Goal: Information Seeking & Learning: Find specific fact

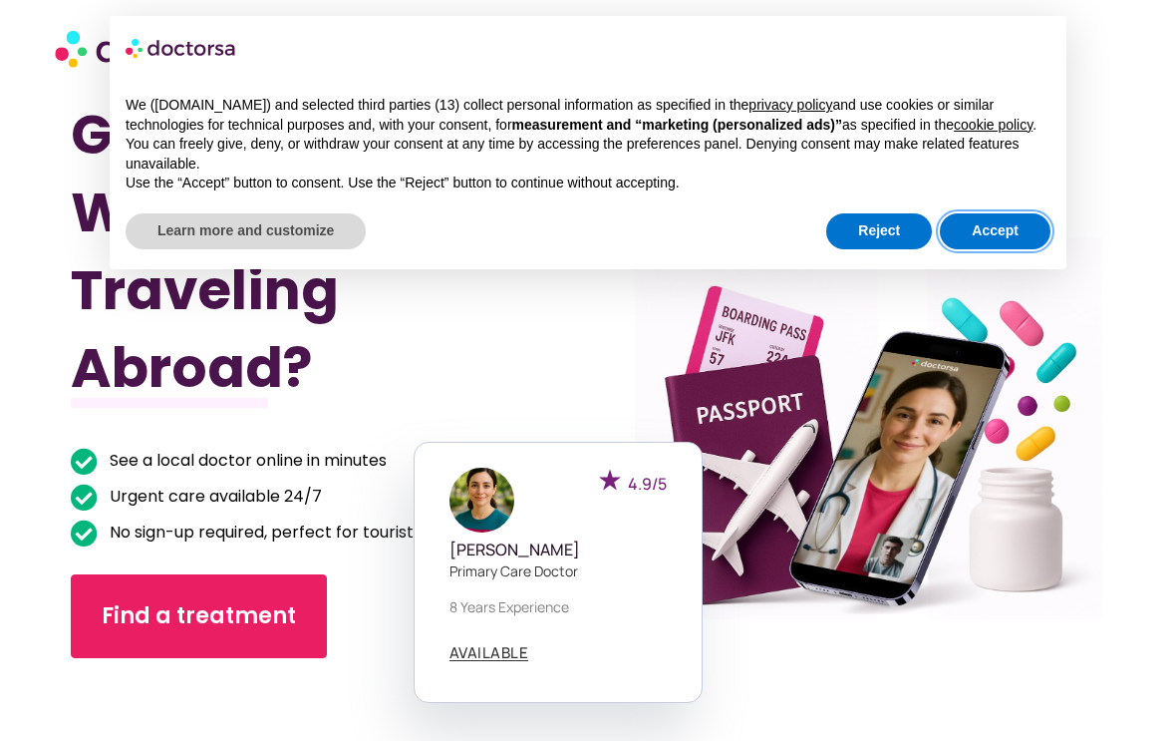
click at [1007, 246] on button "Accept" at bounding box center [995, 231] width 111 height 36
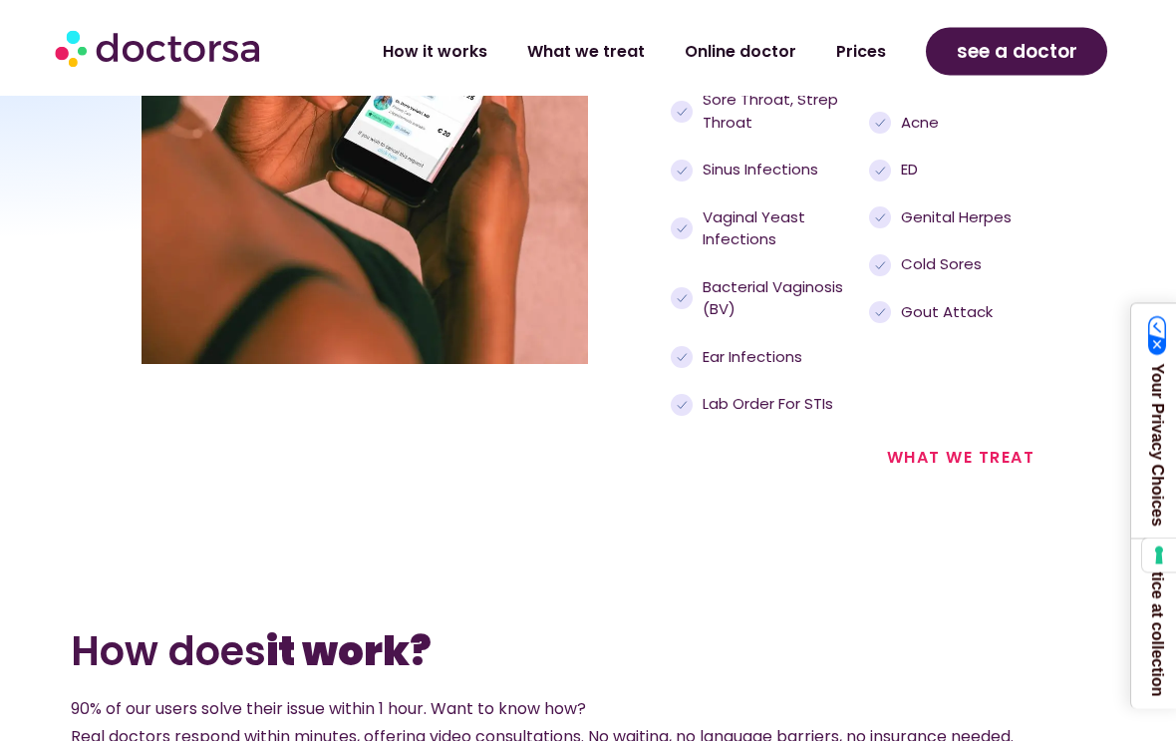
scroll to position [2460, 0]
click at [952, 457] on link "what we treat" at bounding box center [961, 456] width 149 height 23
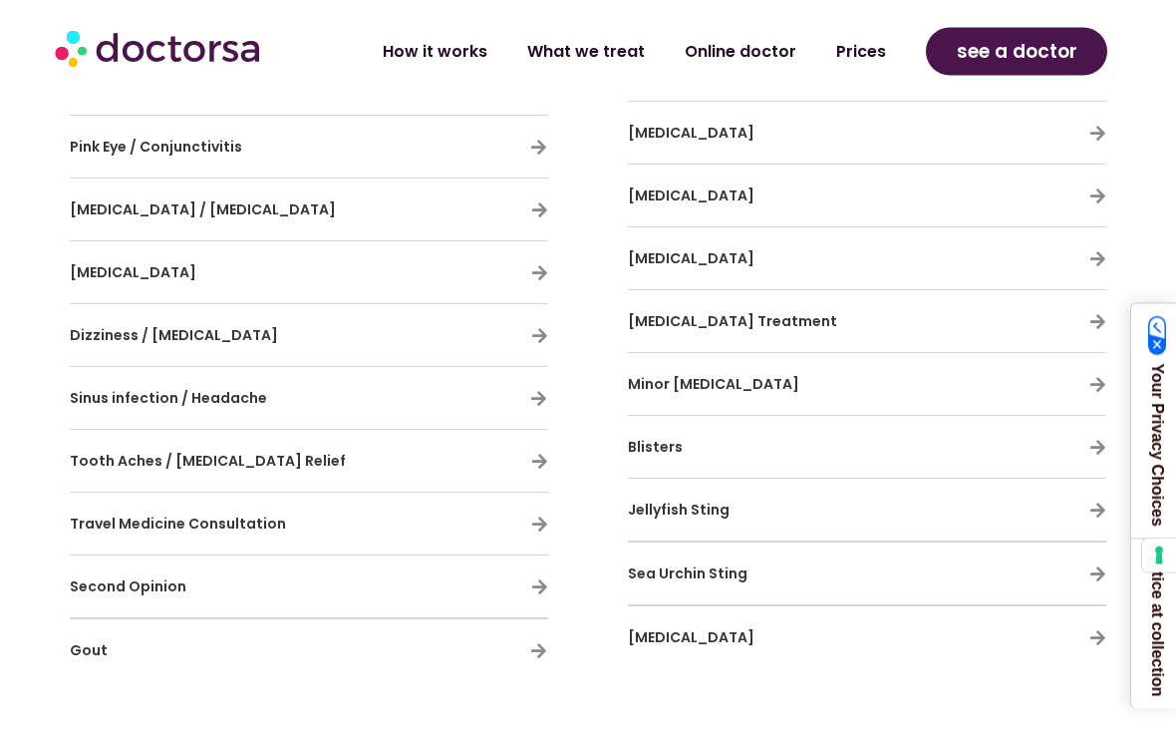
scroll to position [1825, 0]
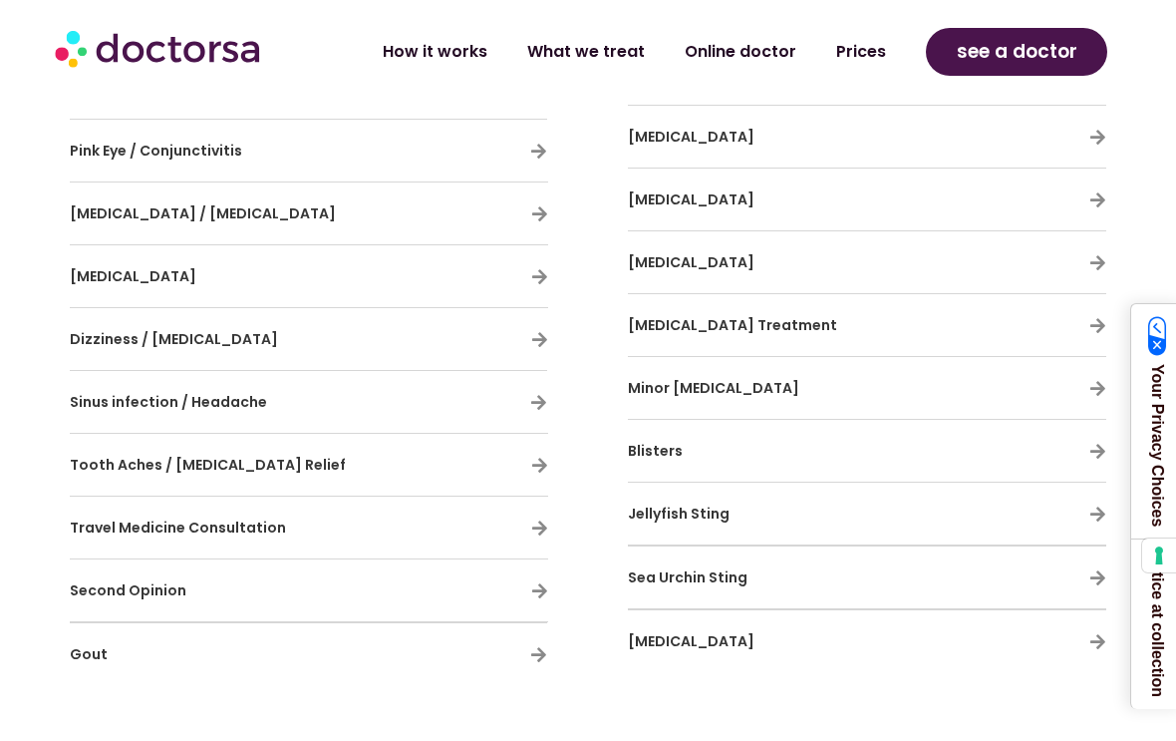
click at [99, 517] on span "Travel Medicine Consultation" at bounding box center [178, 527] width 216 height 20
click at [537, 519] on icon at bounding box center [539, 527] width 17 height 17
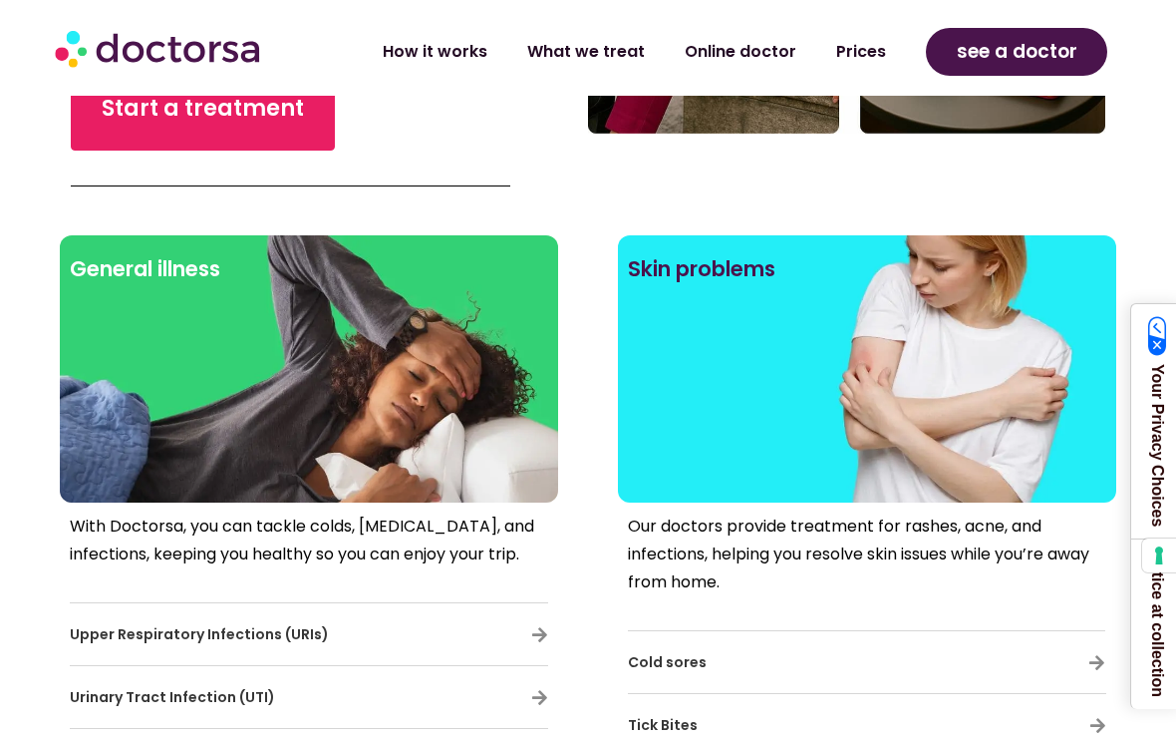
scroll to position [732, 0]
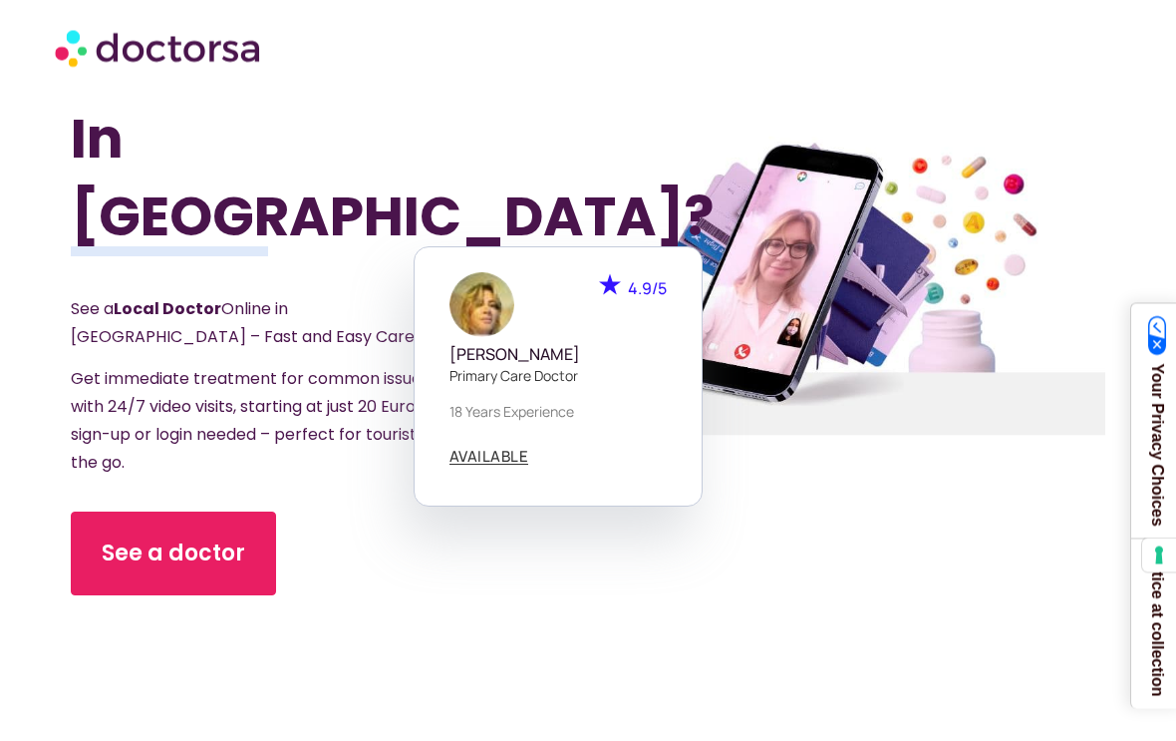
scroll to position [229, 0]
click at [44, 344] on section "Got Sick While Traveling In Portugal? See a Local Doctor Online in Portugal – F…" at bounding box center [588, 285] width 1176 height 838
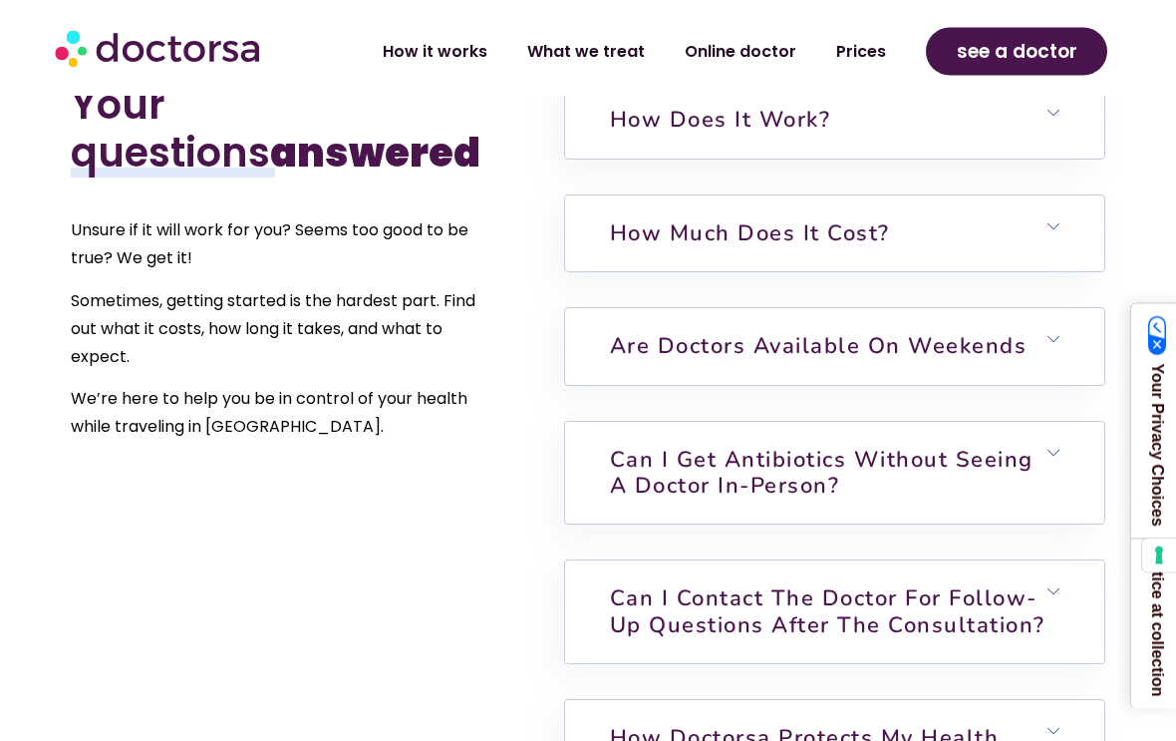
scroll to position [4422, 0]
click at [652, 218] on link "How much does it cost?" at bounding box center [750, 233] width 280 height 30
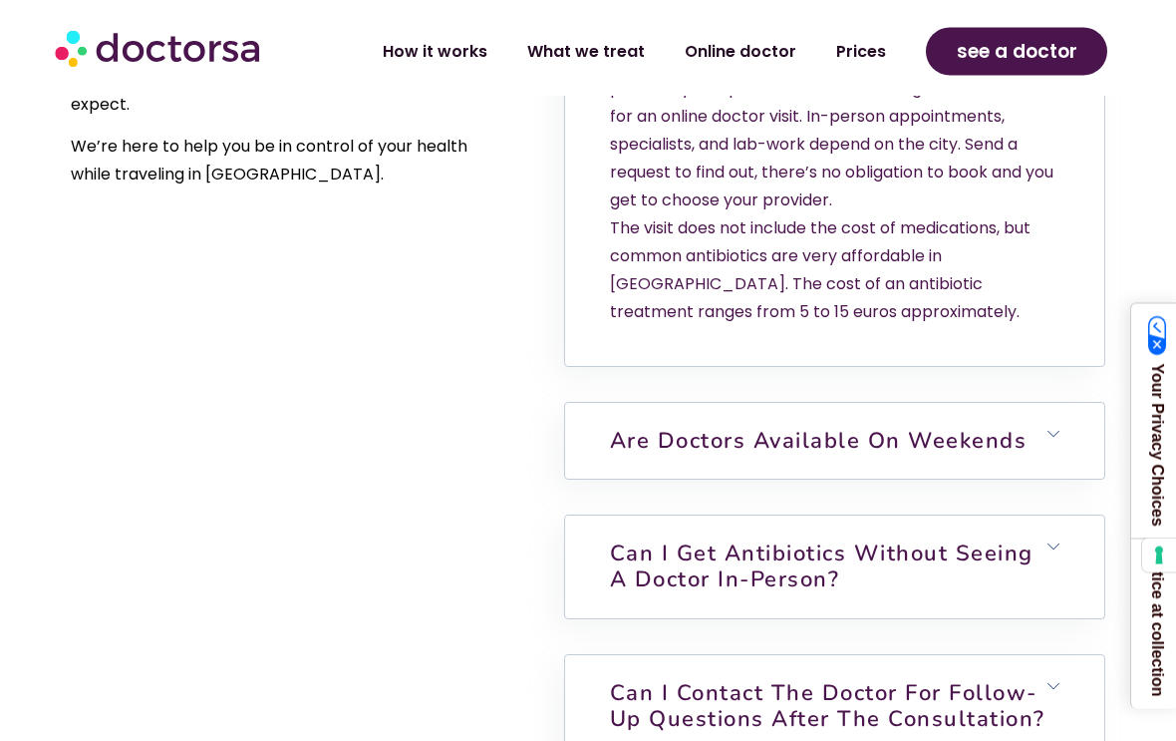
scroll to position [4679, 0]
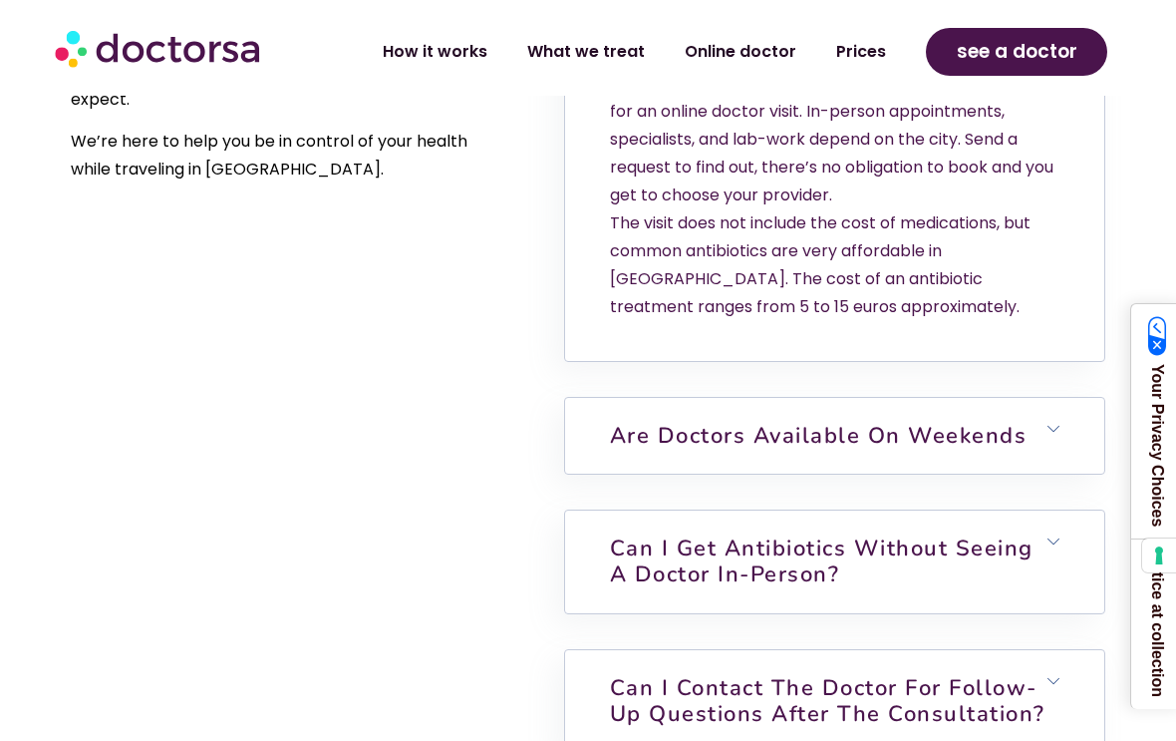
click at [597, 510] on h6 "Can I get antibiotics without seeing a doctor in-person?" at bounding box center [834, 561] width 539 height 103
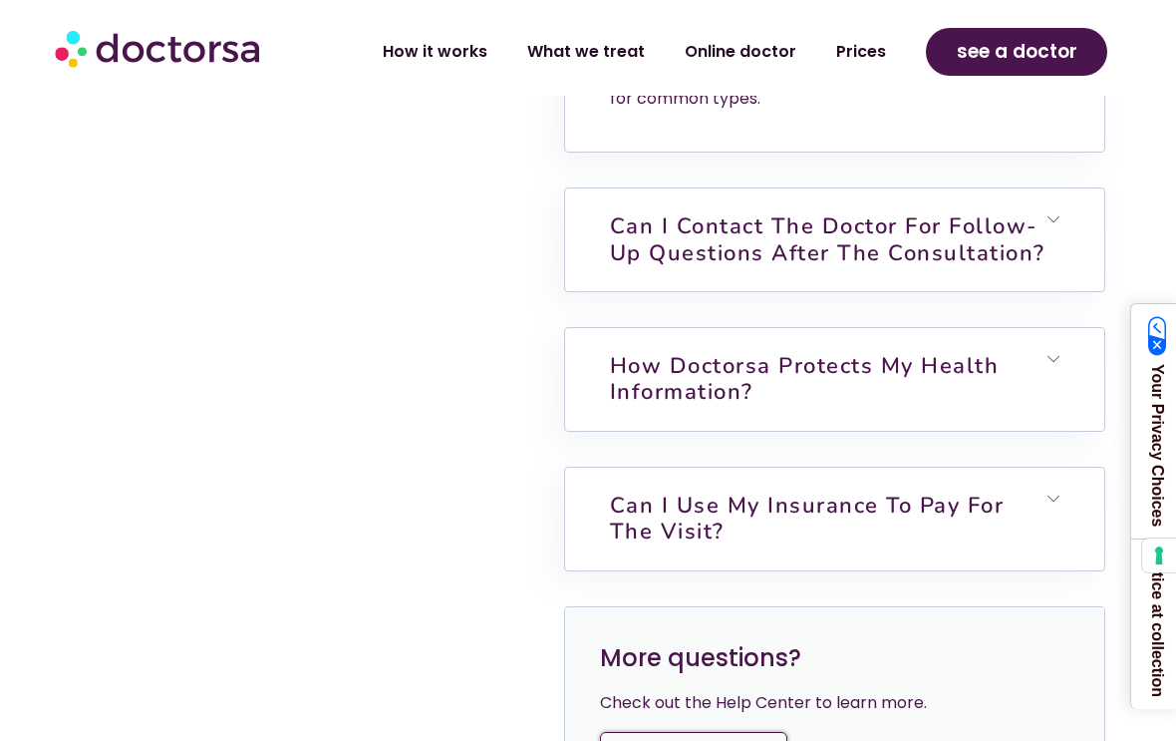
scroll to position [5384, 0]
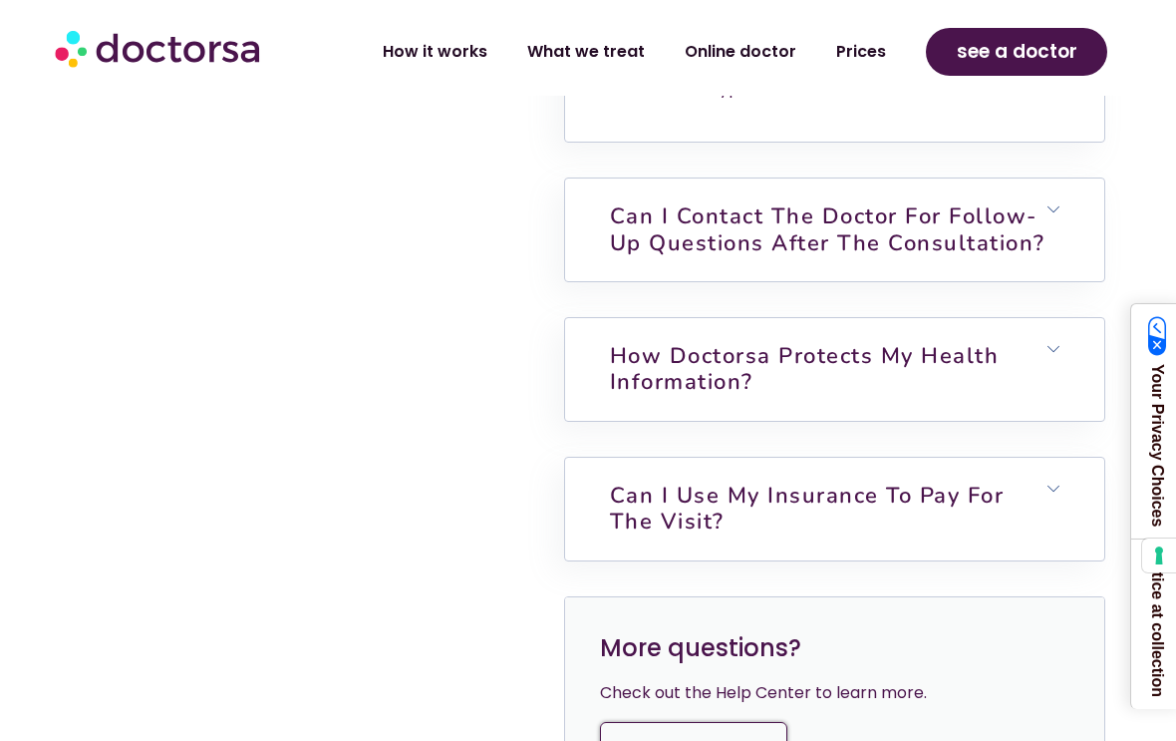
click at [650, 722] on link "Help Center" at bounding box center [693, 751] width 187 height 58
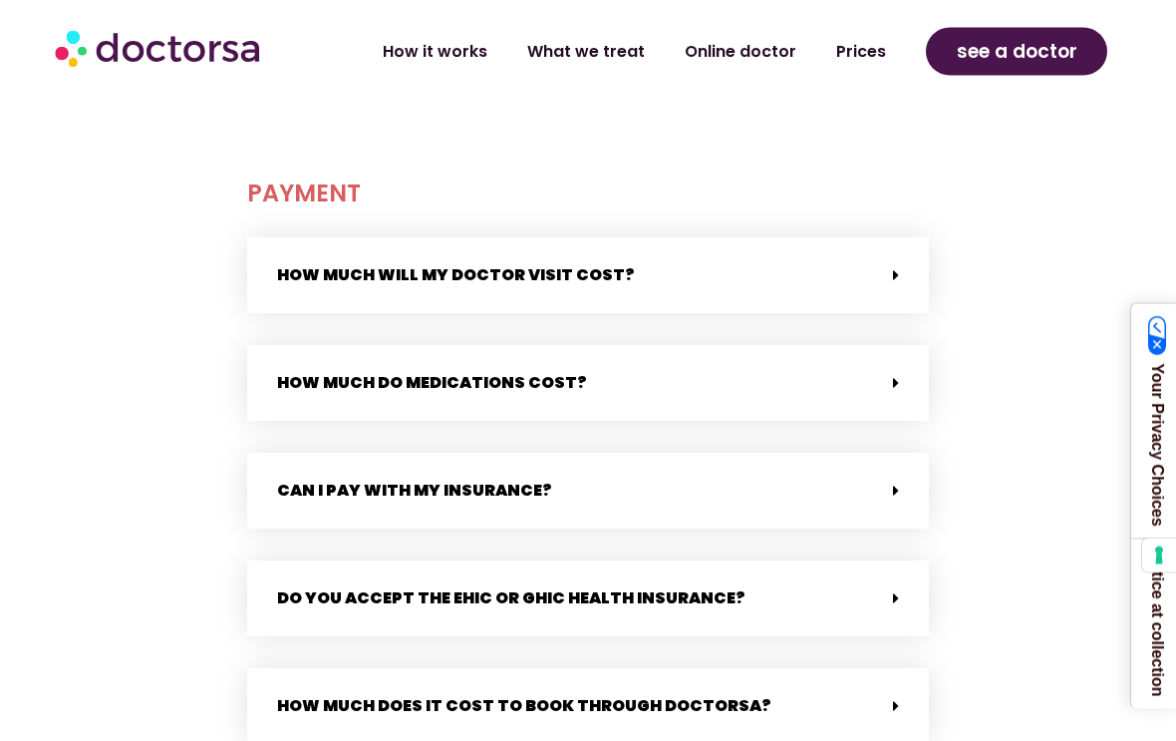
scroll to position [758, 0]
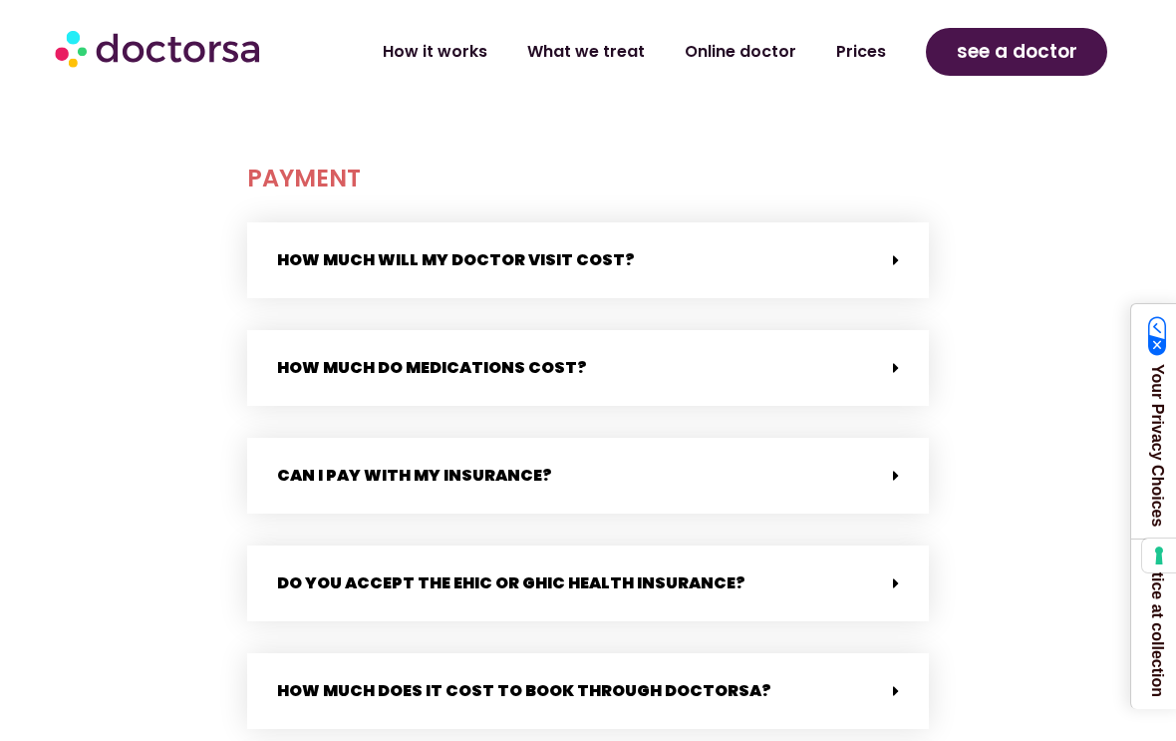
click at [412, 370] on link "How much do medications cost?" at bounding box center [432, 367] width 310 height 23
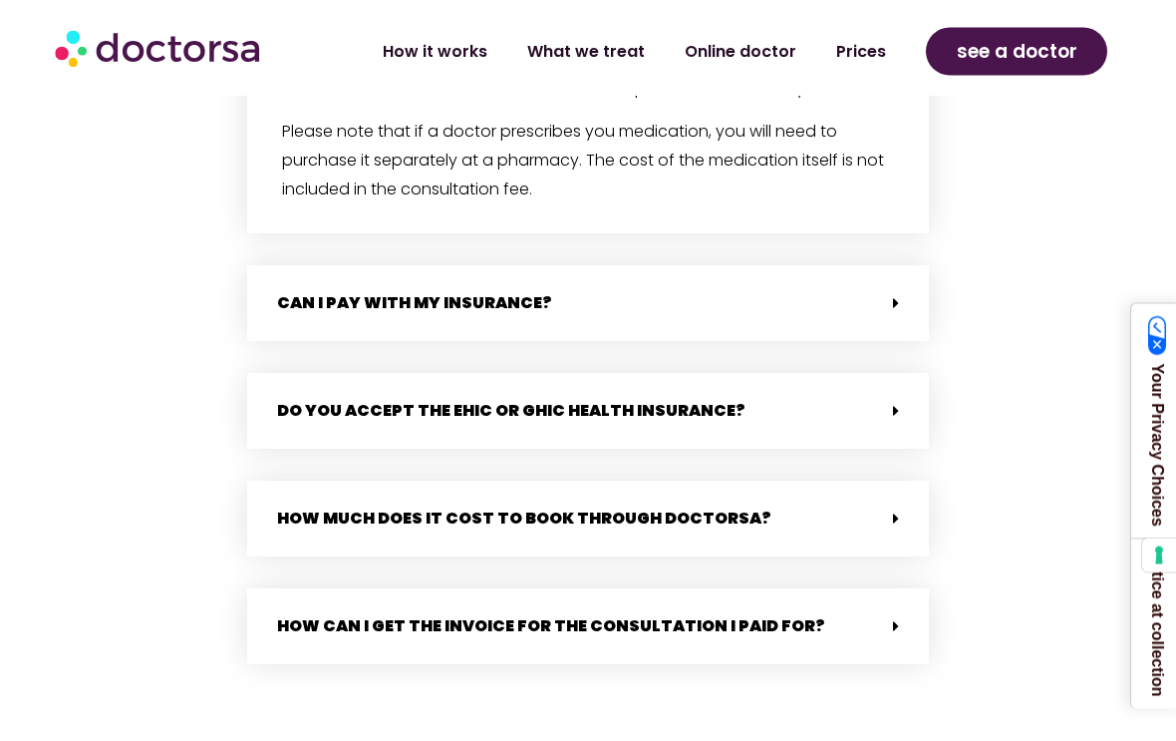
scroll to position [1218, 0]
click at [321, 412] on link "Do you accept the EHIC or GHIC health insurance?" at bounding box center [511, 410] width 468 height 23
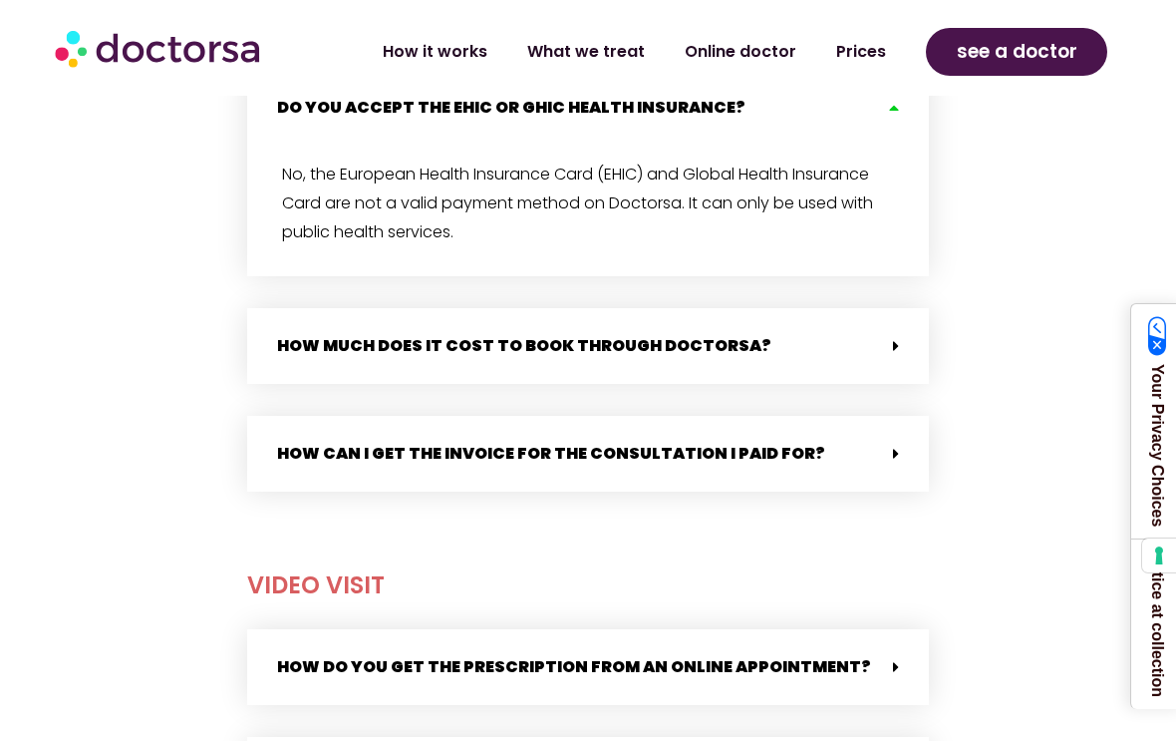
scroll to position [1361, 0]
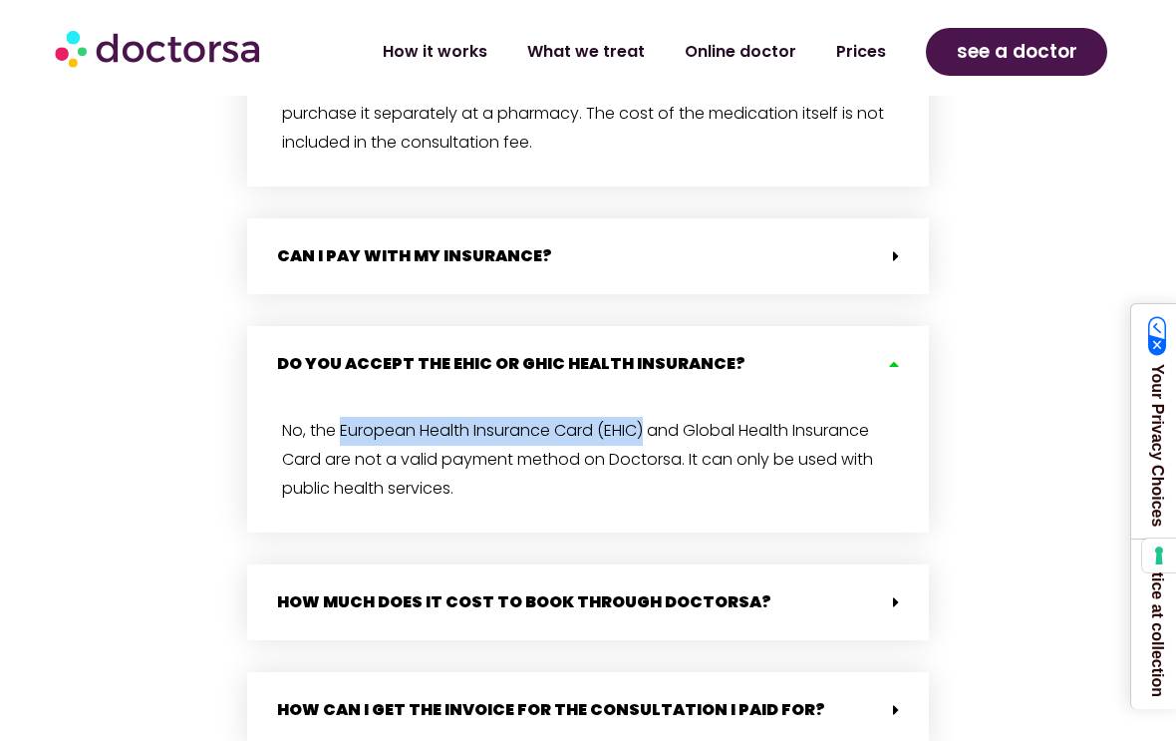
copy span "European Health Insurance Card (EHIC)"
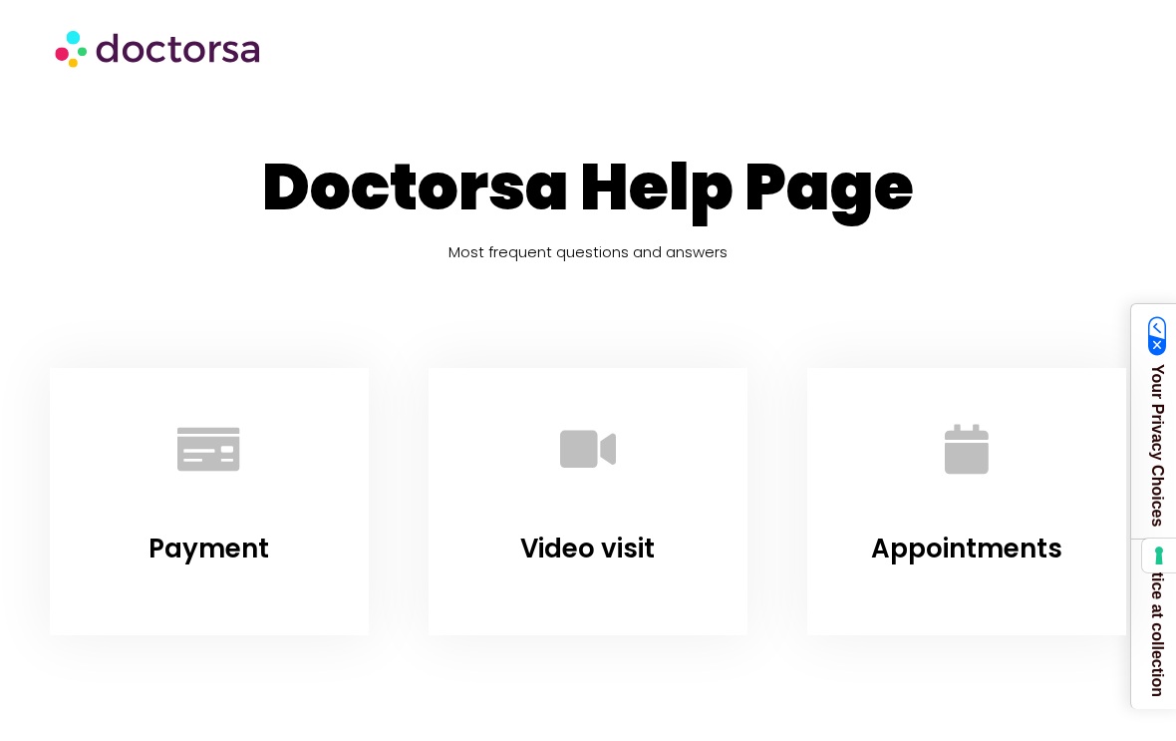
scroll to position [47, 0]
